Goal: Task Accomplishment & Management: Manage account settings

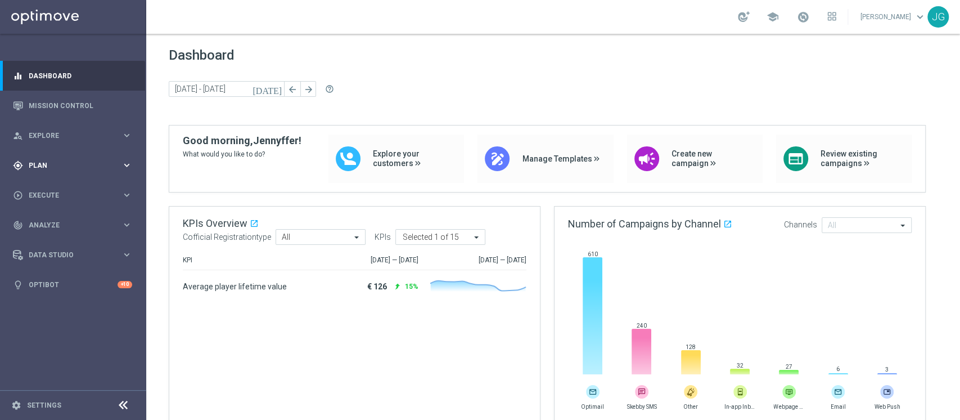
click at [64, 169] on div "gps_fixed Plan" at bounding box center [67, 165] width 109 height 10
click at [55, 225] on button "Templates keyboard_arrow_right" at bounding box center [80, 222] width 103 height 9
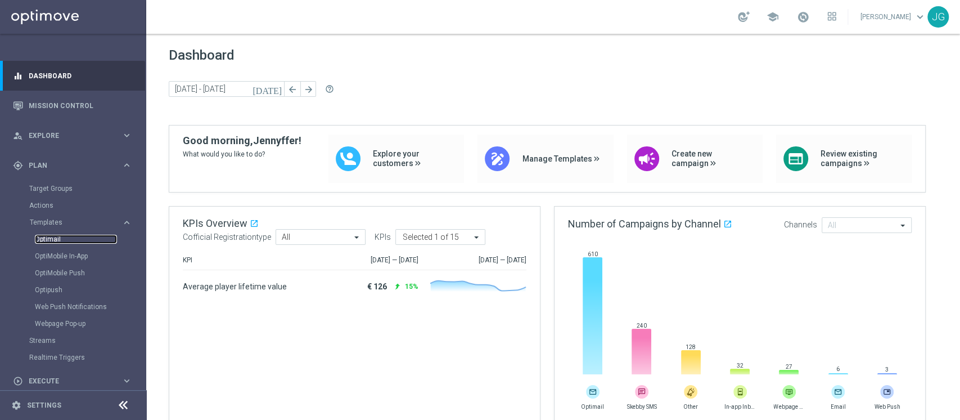
click at [55, 240] on link "Optimail" at bounding box center [76, 238] width 82 height 9
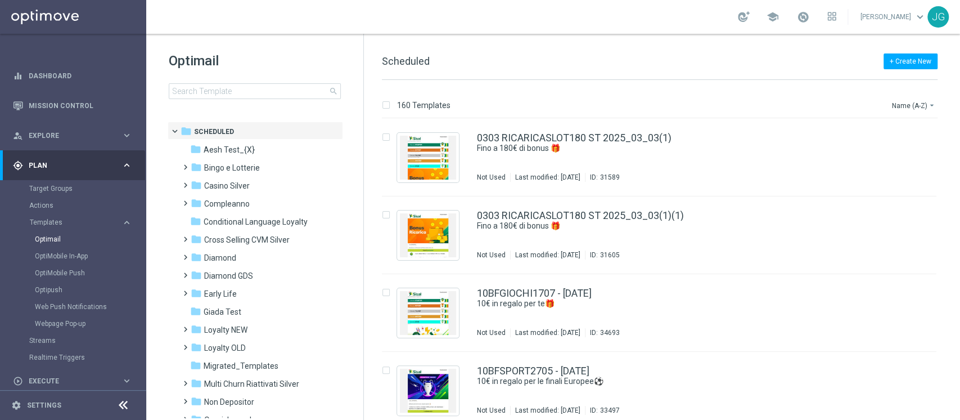
click at [254, 201] on div "folder Compleanno" at bounding box center [255, 203] width 129 height 13
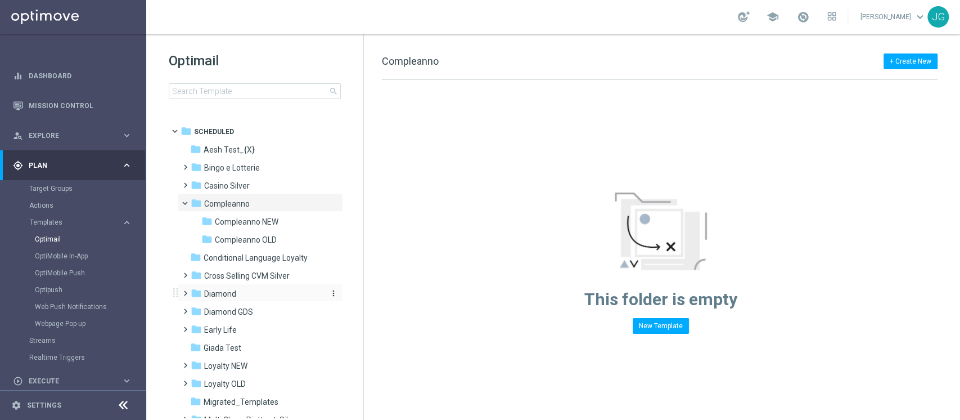
click at [250, 292] on div "folder Diamond" at bounding box center [255, 293] width 129 height 13
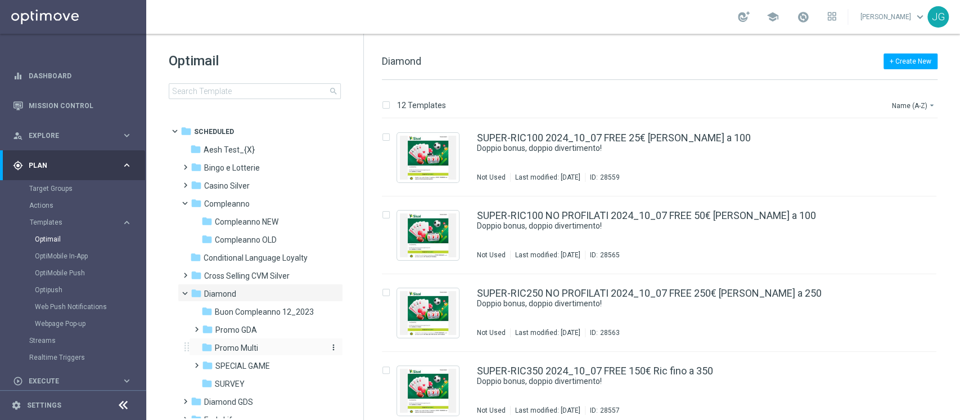
click at [240, 342] on span "Promo Multi" at bounding box center [236, 347] width 43 height 10
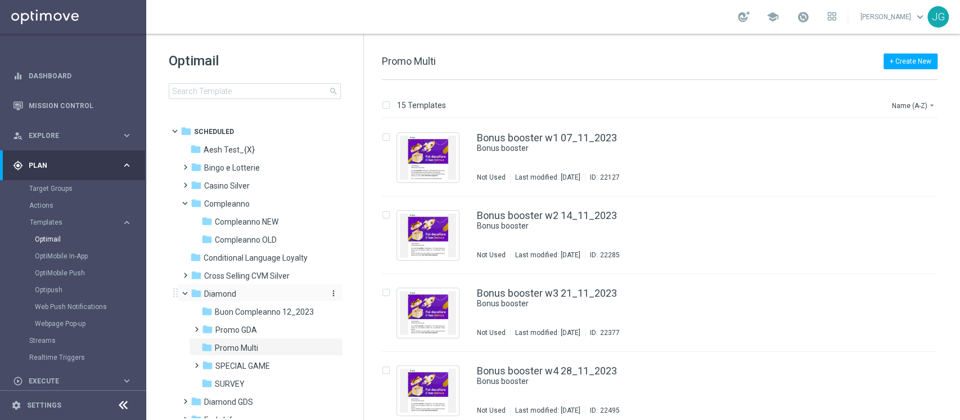
click at [250, 293] on div "folder Diamond" at bounding box center [255, 293] width 129 height 13
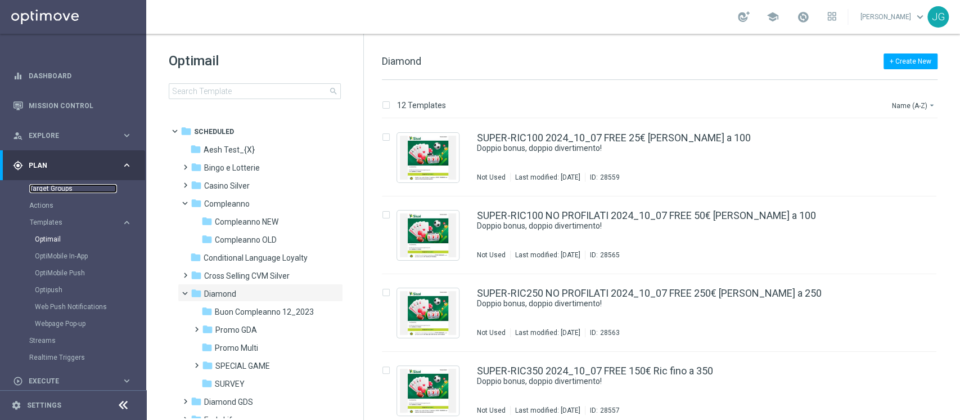
click at [57, 191] on link "Target Groups" at bounding box center [73, 188] width 88 height 9
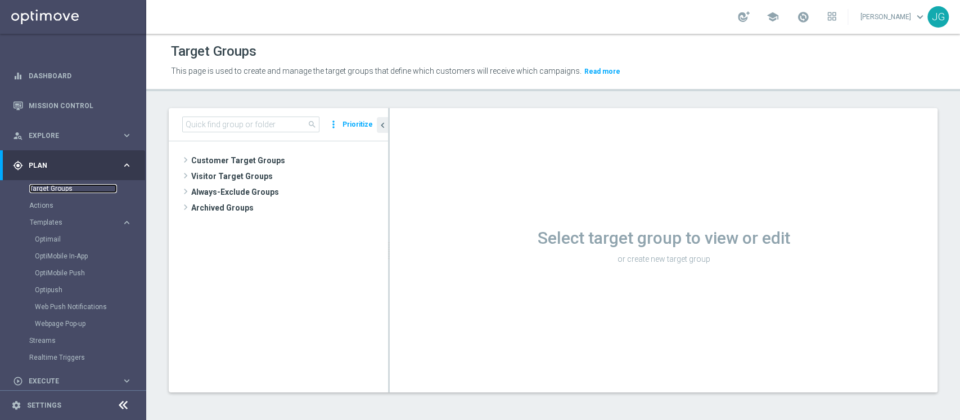
click at [53, 188] on link "Target Groups" at bounding box center [73, 188] width 88 height 9
click at [266, 125] on input at bounding box center [250, 124] width 137 height 16
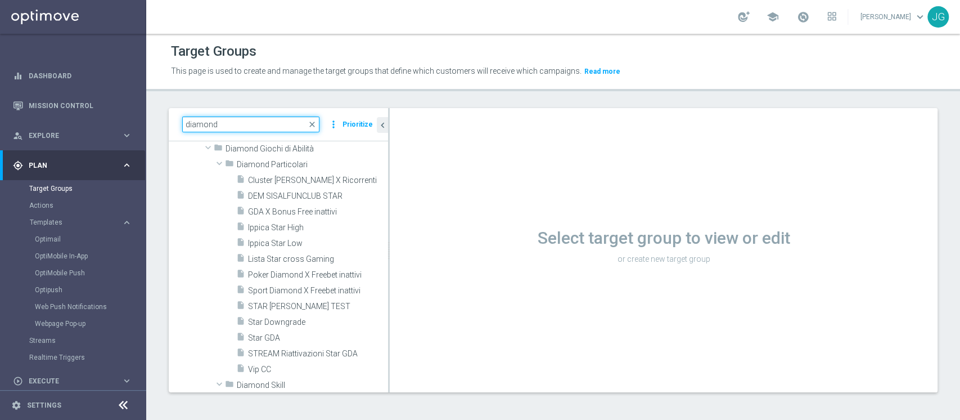
scroll to position [511, 0]
type input "diamond"
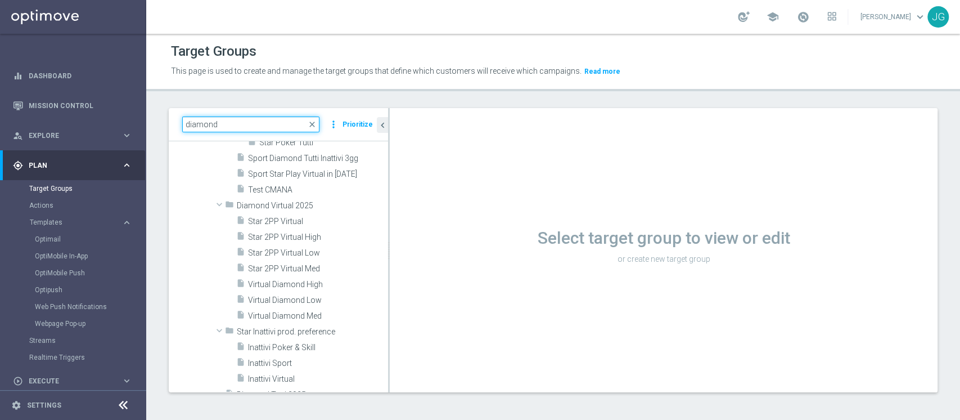
scroll to position [1171, 0]
click at [292, 349] on span "Inattivi Poker & Skill" at bounding box center [304, 347] width 113 height 10
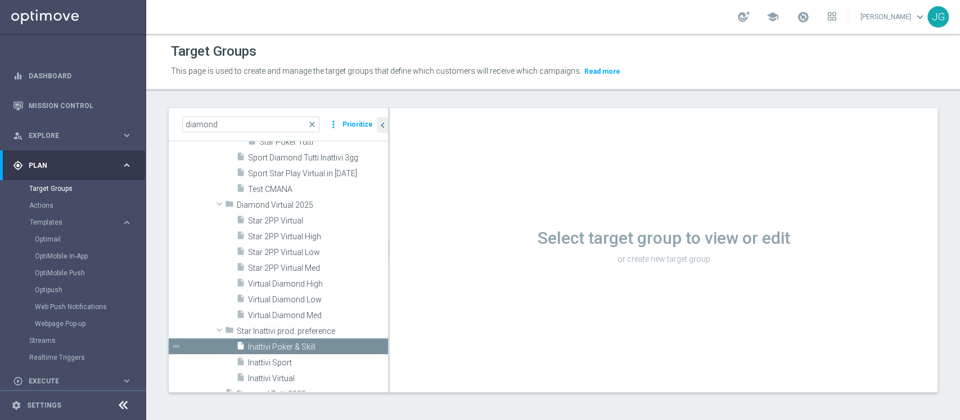
scroll to position [0, 0]
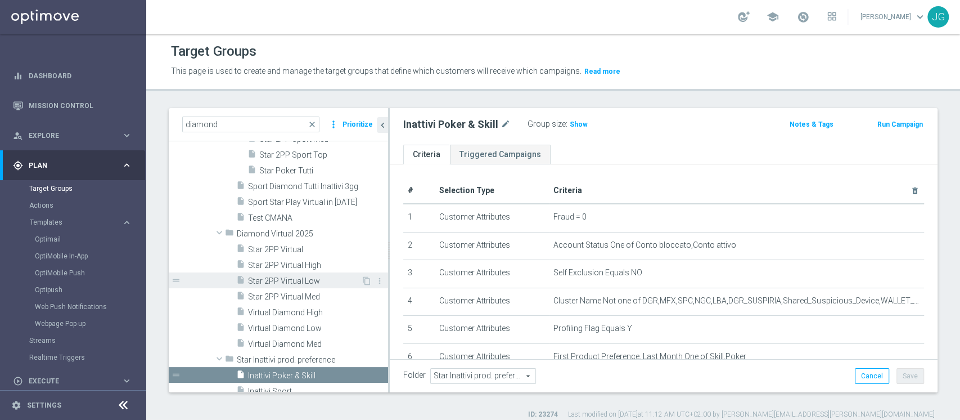
scroll to position [1141, 0]
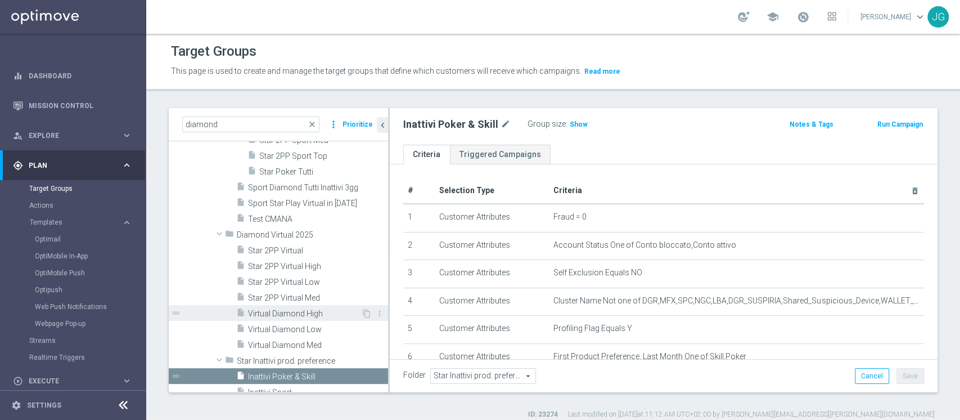
click at [295, 311] on span "Virtual Diamond High" at bounding box center [304, 314] width 113 height 10
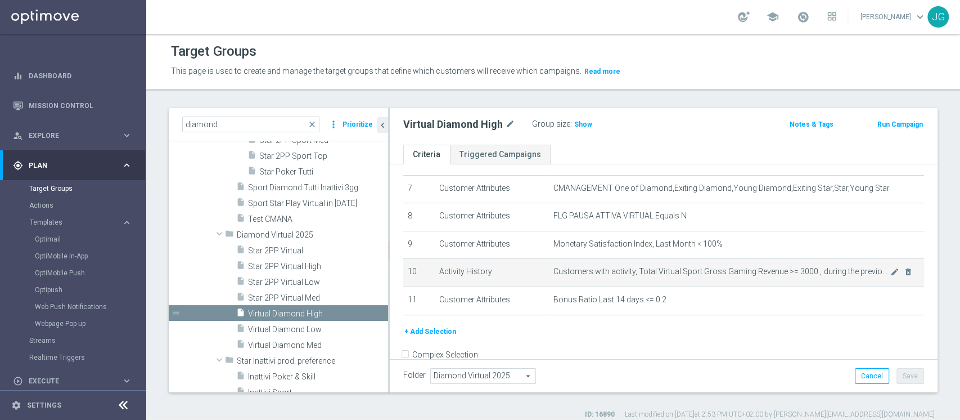
scroll to position [195, 0]
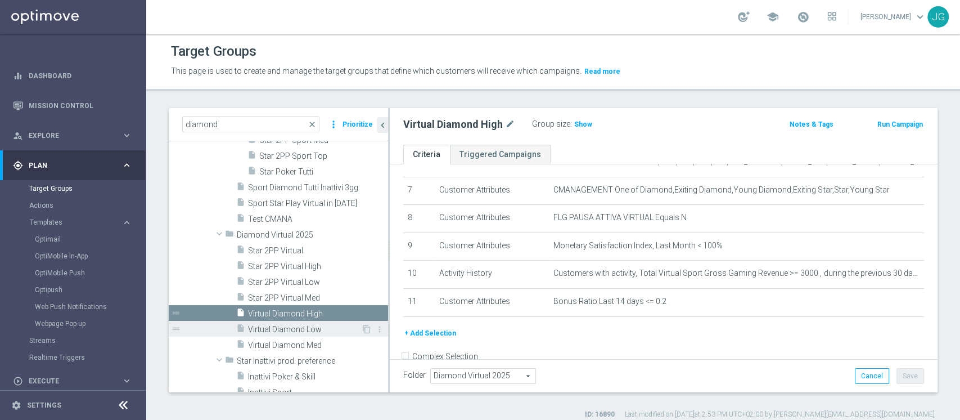
click at [285, 326] on span "Virtual Diamond Low" at bounding box center [304, 329] width 113 height 10
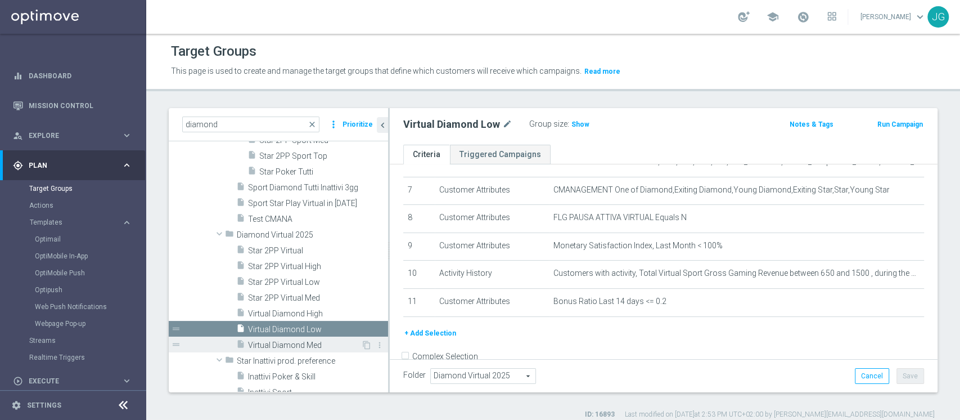
click at [288, 344] on span "Virtual Diamond Med" at bounding box center [304, 345] width 113 height 10
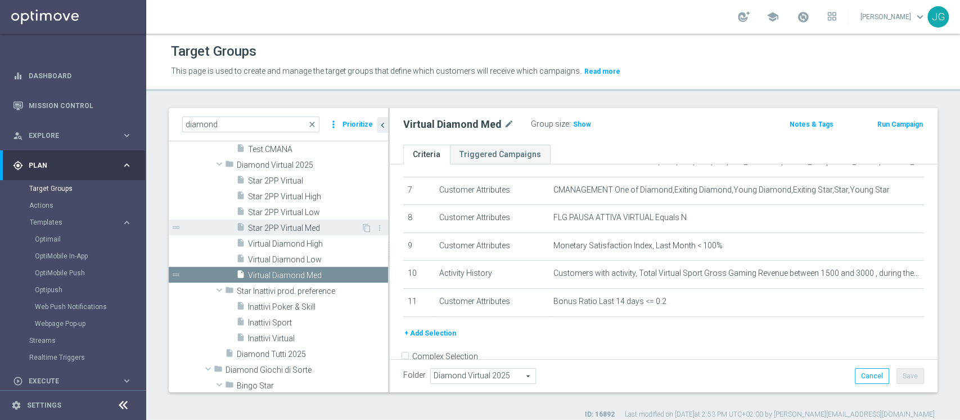
scroll to position [1211, 0]
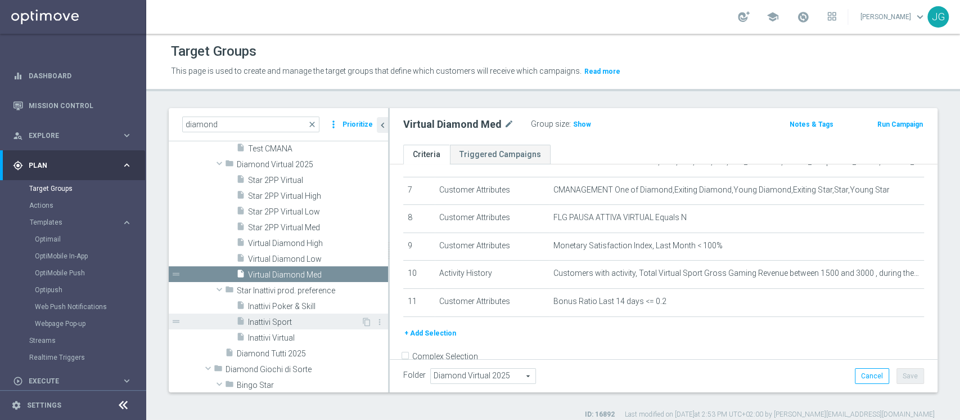
click at [286, 322] on span "Inattivi Sport" at bounding box center [304, 322] width 113 height 10
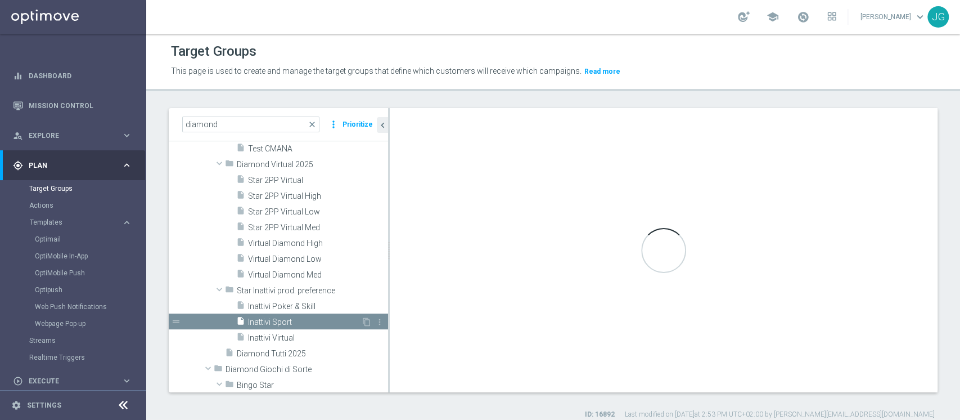
type input "Star Inattivi prod. preference"
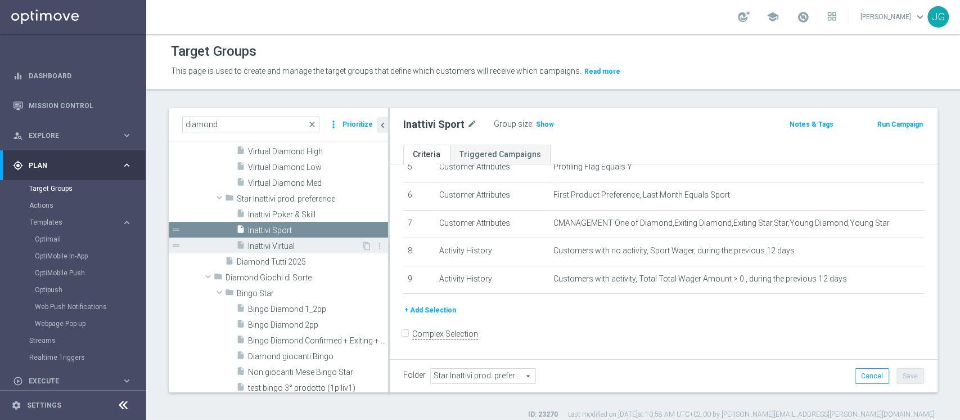
scroll to position [1291, 0]
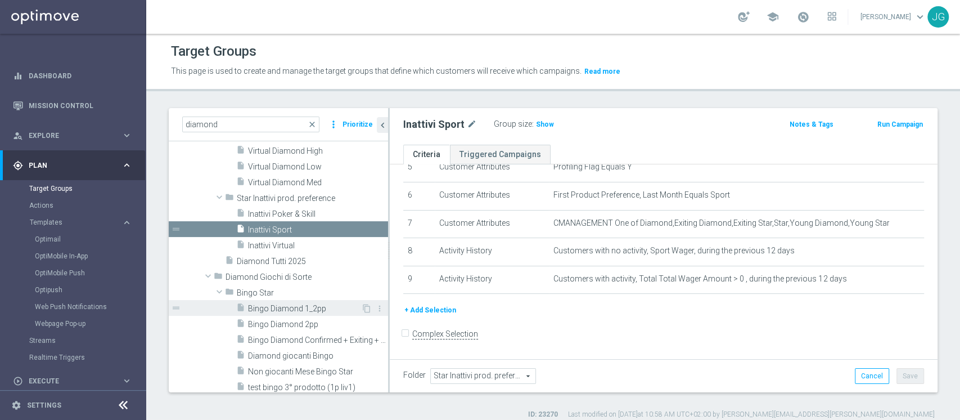
click at [268, 309] on span "Bingo Diamond 1_2pp" at bounding box center [304, 309] width 113 height 10
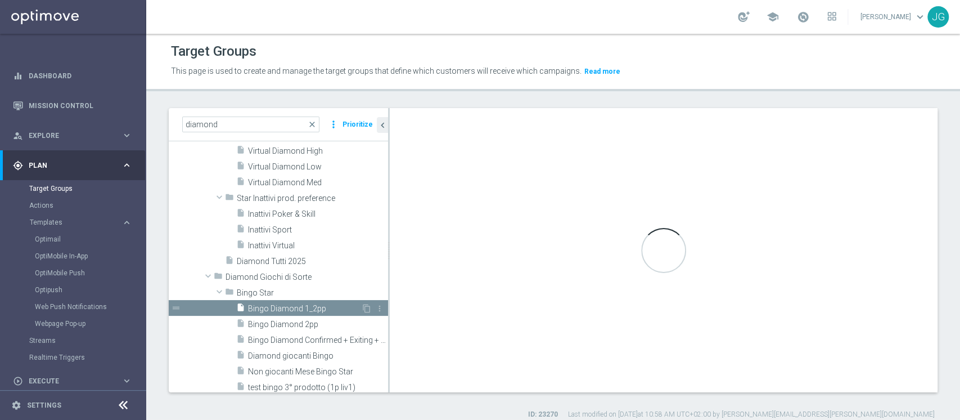
checkbox input "true"
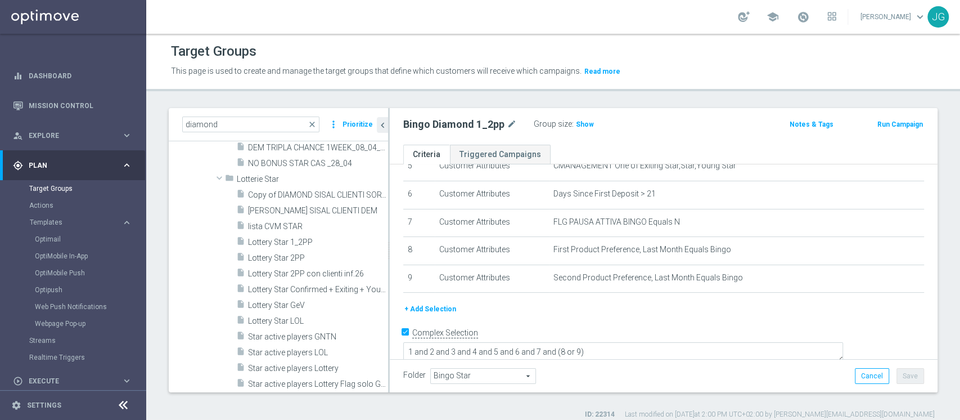
scroll to position [1667, 0]
click at [301, 237] on span "Lottery Star 1_2PP" at bounding box center [304, 240] width 113 height 10
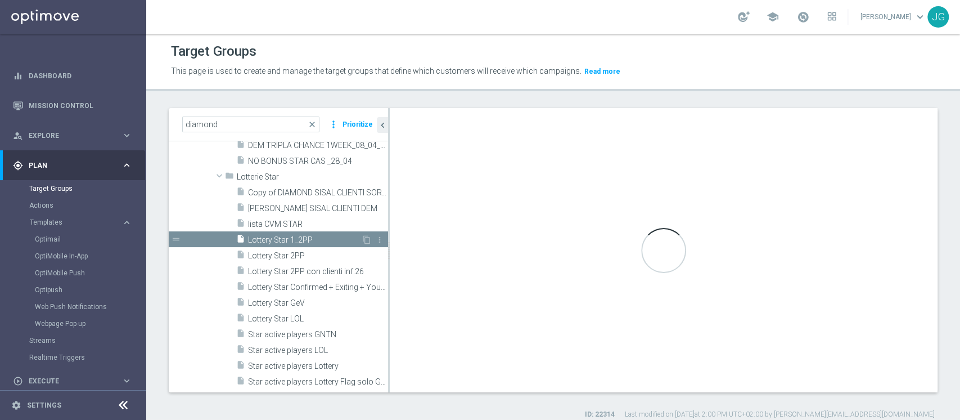
type input "Lotterie Star"
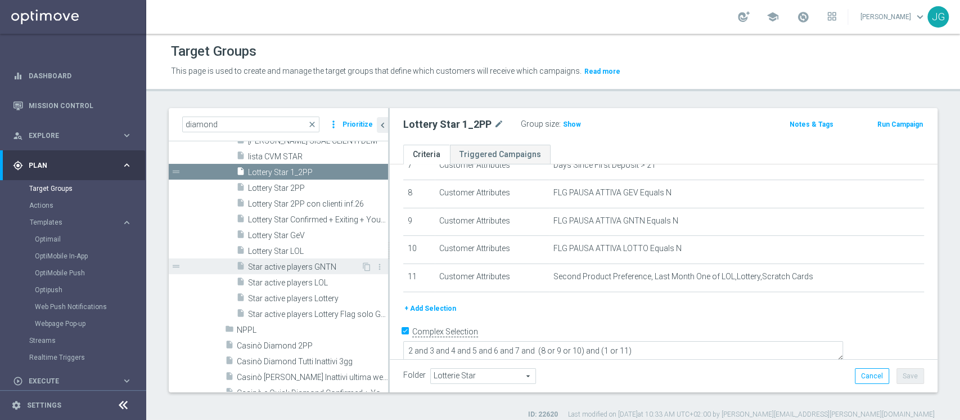
scroll to position [1739, 0]
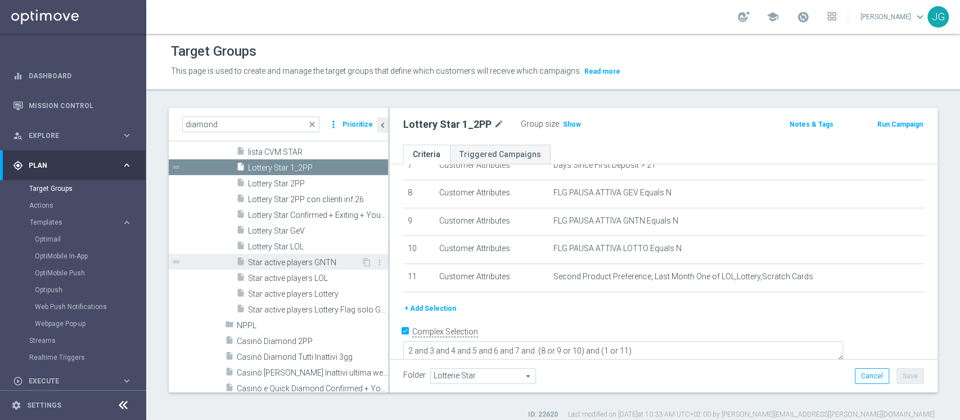
click at [290, 258] on span "Star active players GNTN" at bounding box center [304, 263] width 113 height 10
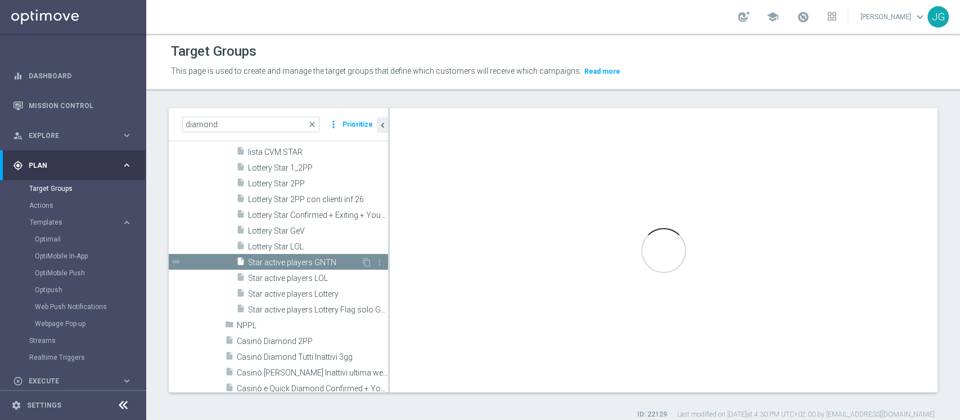
type textarea "1 and 2 and 3 and 4 and 5 and 6"
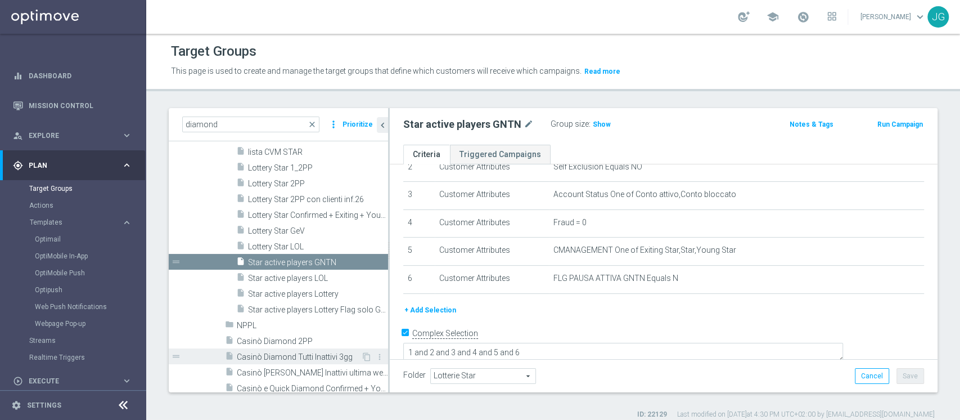
click at [274, 350] on div "insert_drive_file Casinò Diamond Tutti Inattivi 3gg" at bounding box center [293, 356] width 136 height 16
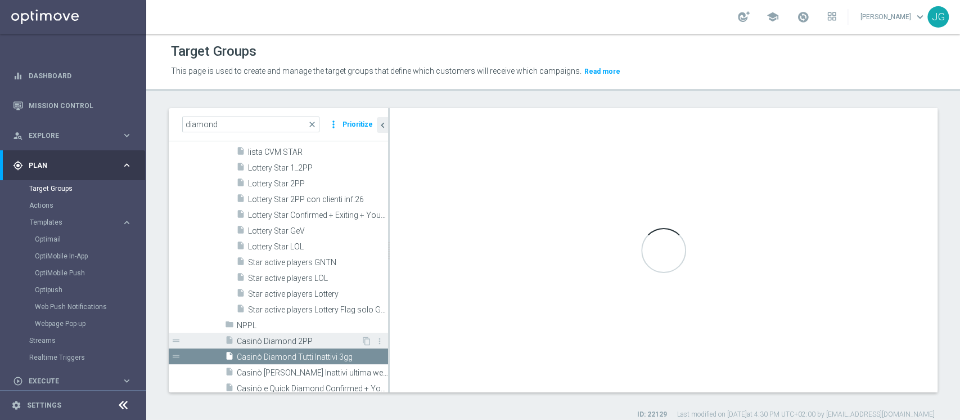
type input "Diamond Giochi di Sorte"
type textarea "(1 and 2 and 3 and 4 and 5 and 6 and 7 and 8 and 9 and 10 and 11 and 12 and 14)…"
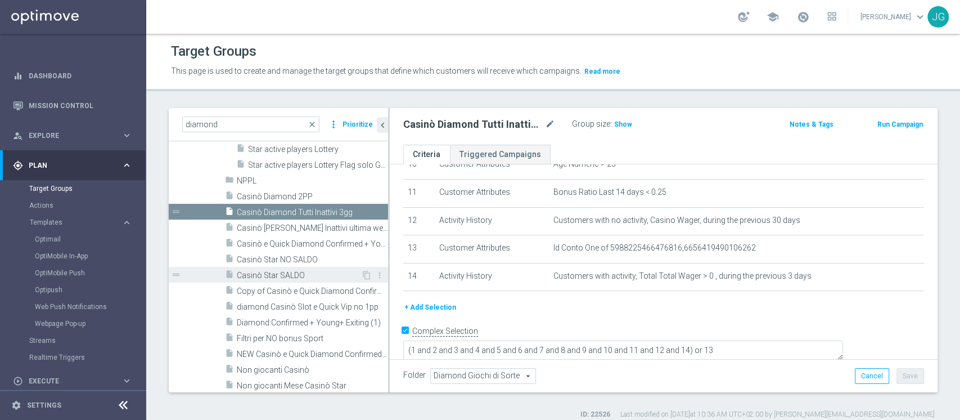
scroll to position [1874, 0]
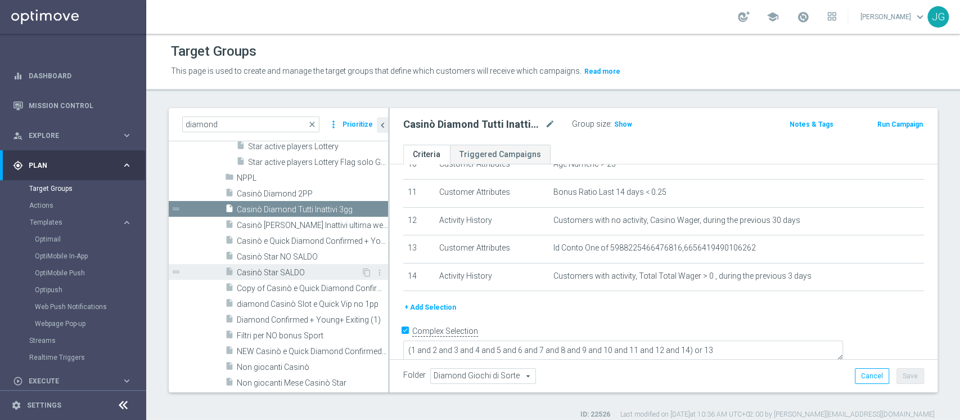
click at [292, 271] on span "Casinò Star SALDO" at bounding box center [299, 273] width 124 height 10
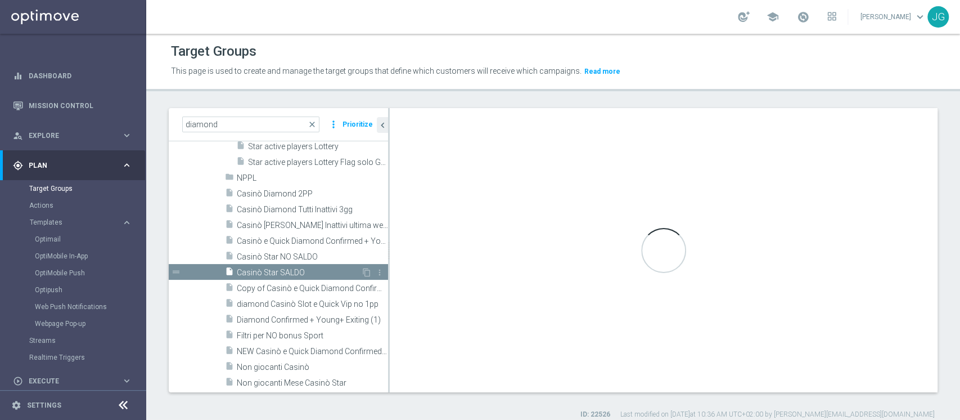
checkbox input "false"
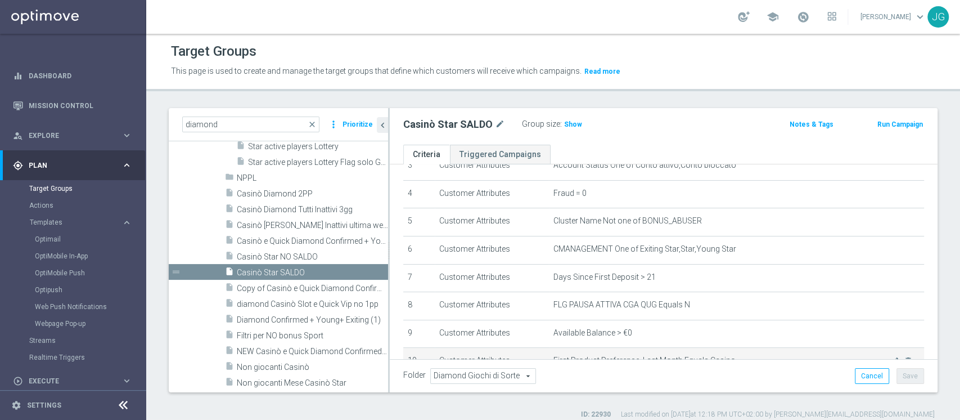
scroll to position [107, 0]
click at [301, 249] on div "insert_drive_file Casinò Star NO SALDO" at bounding box center [293, 256] width 136 height 16
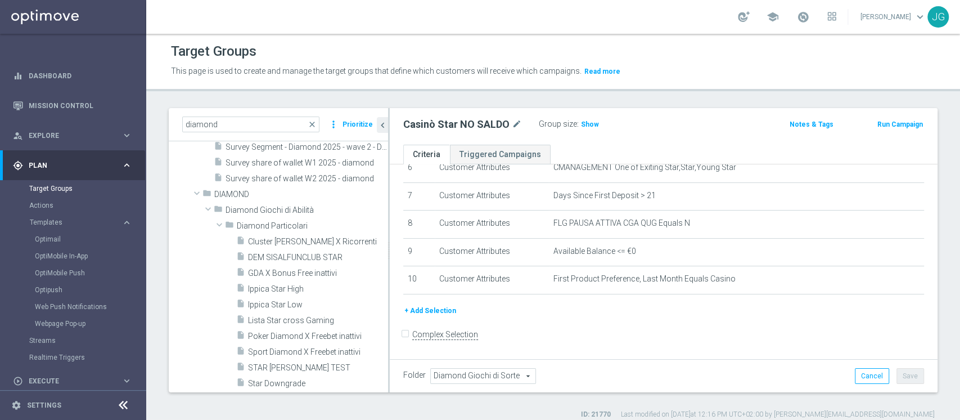
scroll to position [487, 0]
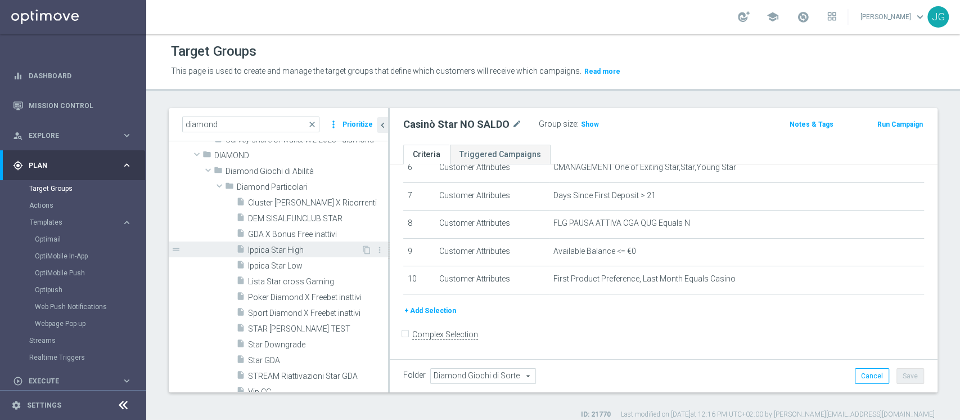
click at [293, 245] on span "Ippica Star High" at bounding box center [304, 250] width 113 height 10
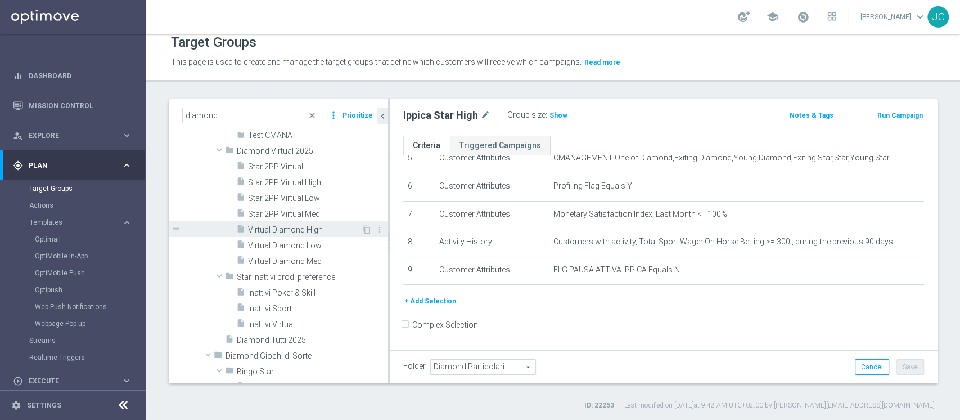
scroll to position [1217, 0]
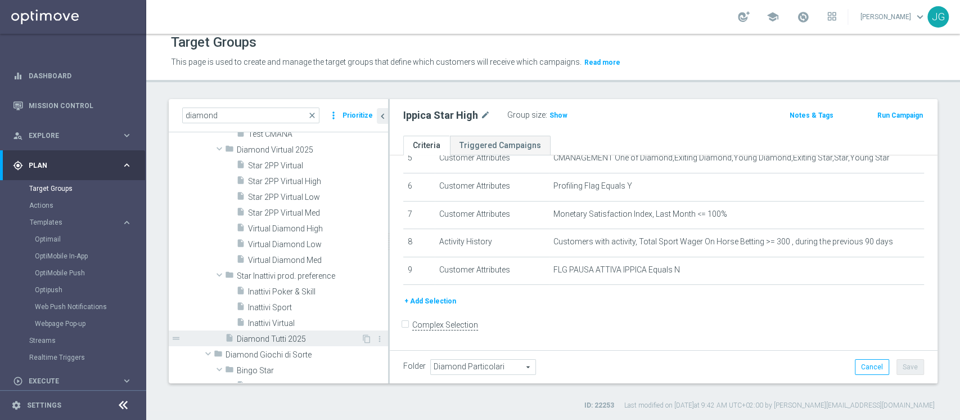
click at [288, 336] on span "Diamond Tutti 2025" at bounding box center [299, 339] width 124 height 10
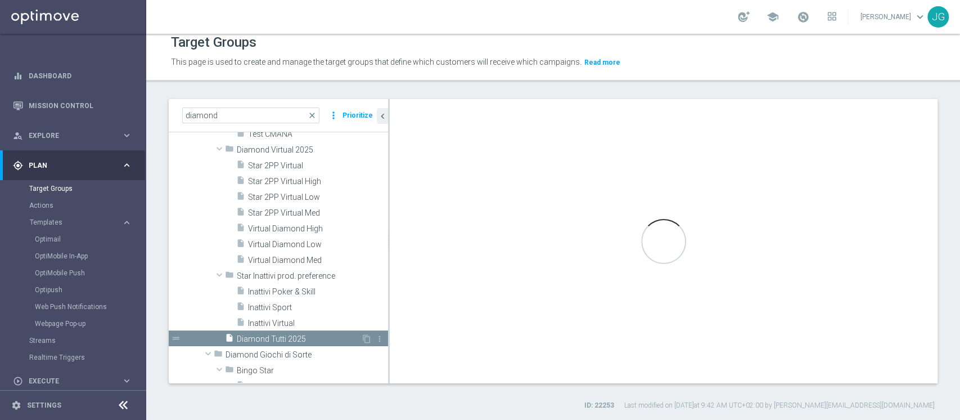
type input "Diamond Giochi di Abilità"
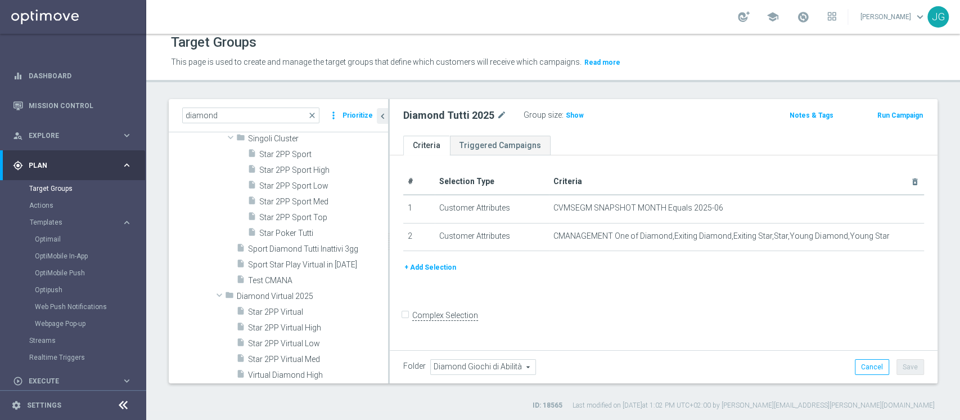
scroll to position [1050, 0]
